Goal: Book appointment/travel/reservation

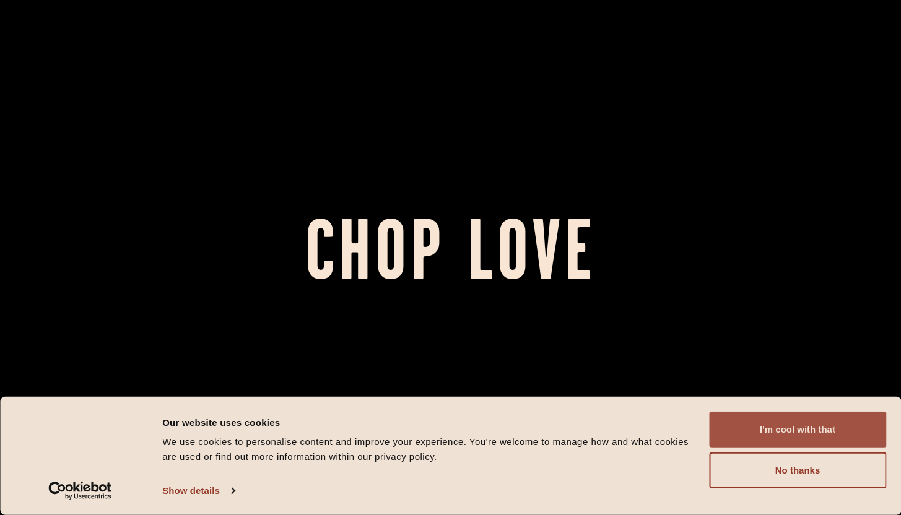
click at [800, 428] on button "I'm cool with that" at bounding box center [797, 430] width 177 height 36
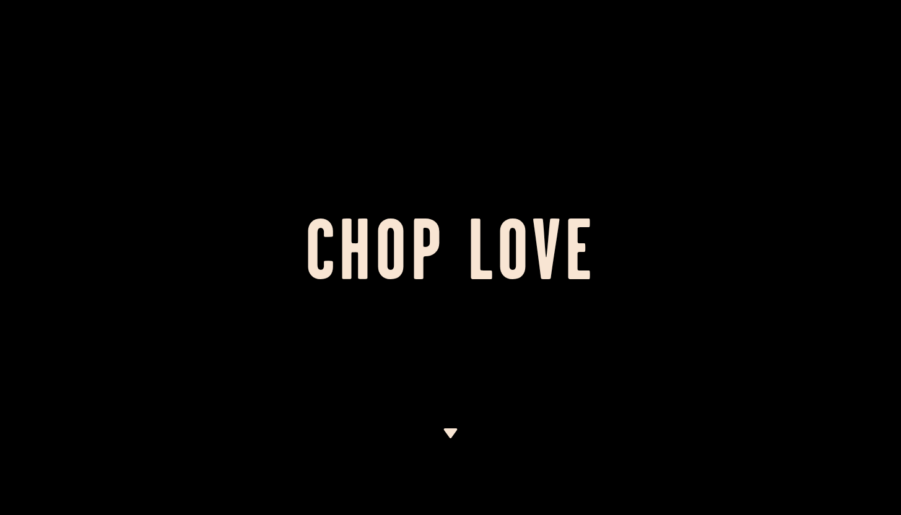
click at [444, 435] on img at bounding box center [450, 433] width 15 height 10
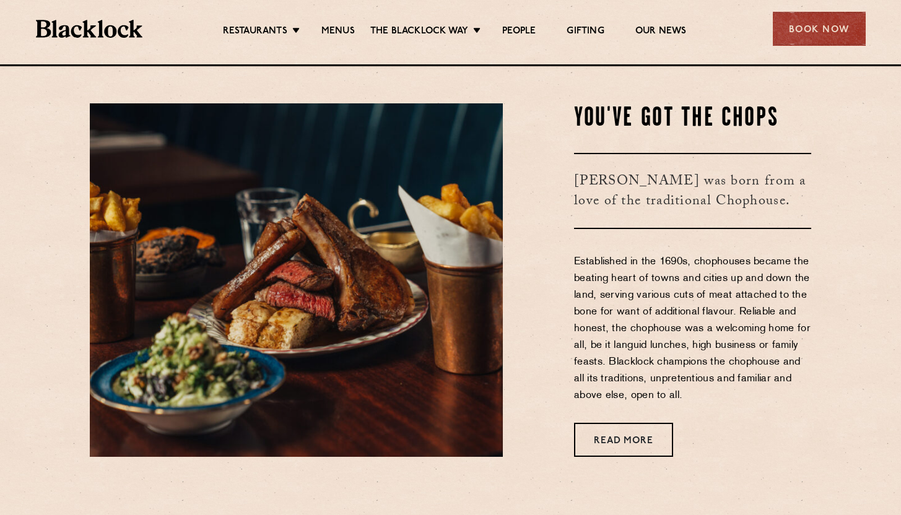
scroll to position [451, 0]
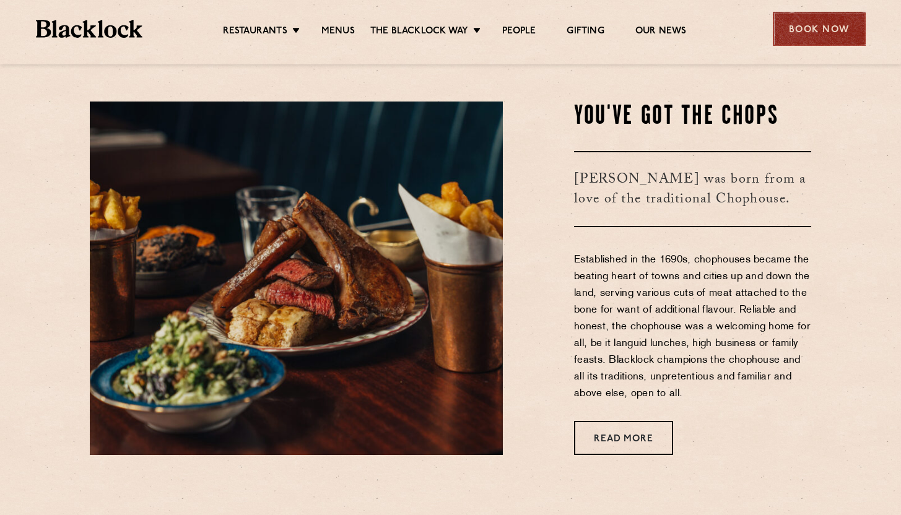
click at [803, 38] on div "Book Now" at bounding box center [819, 29] width 93 height 34
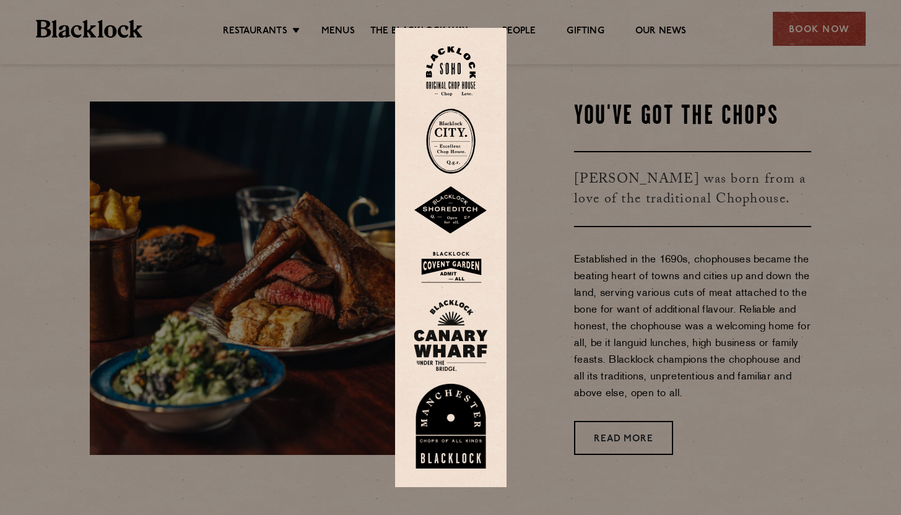
click at [466, 353] on img at bounding box center [451, 336] width 74 height 72
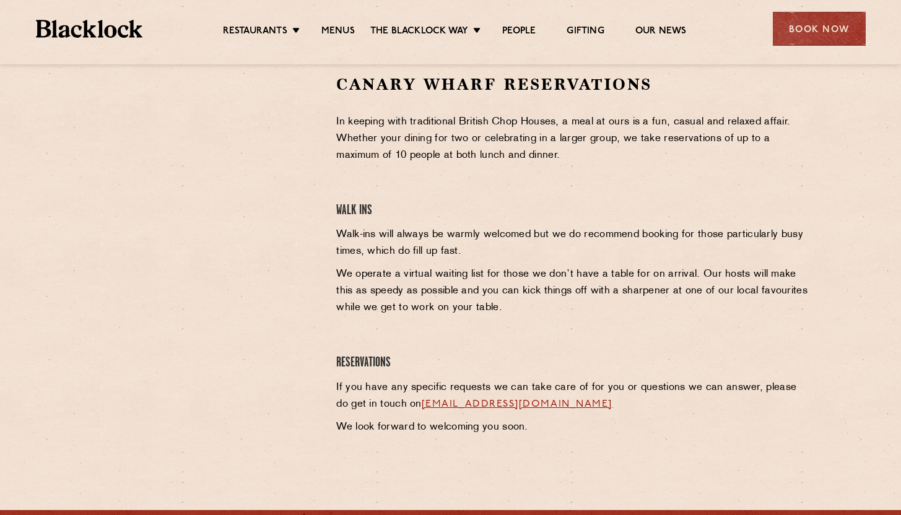
scroll to position [354, 0]
